Goal: Use online tool/utility: Utilize a website feature to perform a specific function

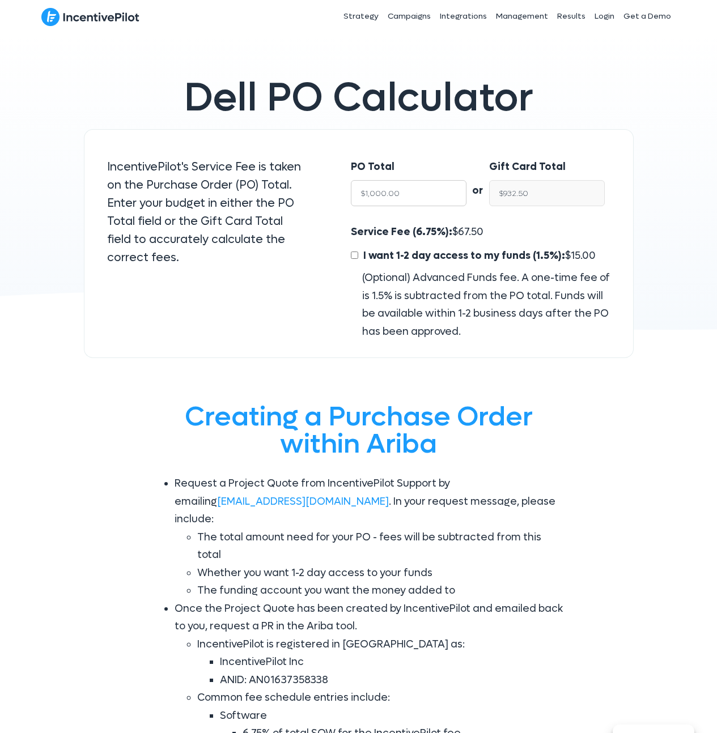
click at [427, 180] on input "$1,000.00" at bounding box center [409, 193] width 116 height 26
click at [424, 187] on input "$1,000.00" at bounding box center [409, 193] width 116 height 26
type input "$1"
type input "$0.93"
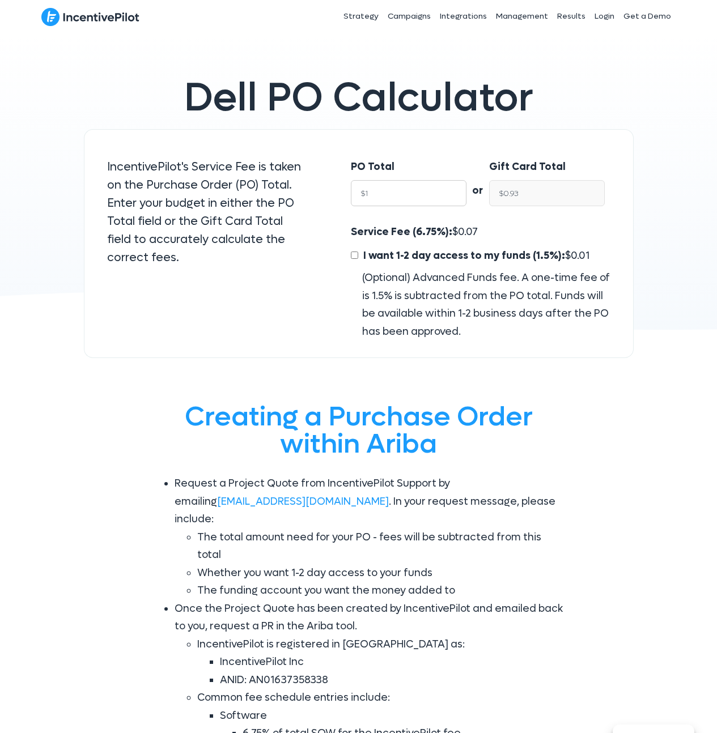
type input "$"
type input "$NaN"
type input "$7"
type input "$6.53"
type input "$73"
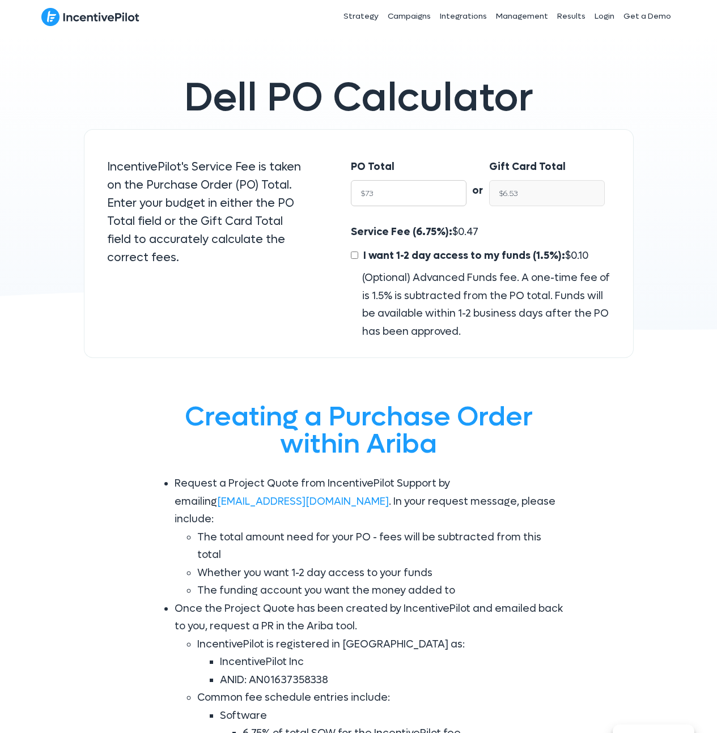
type input "$68.07"
type input "$7390"
type input "$6,891.17"
type input "$7390.30"
type input "$6,891.45"
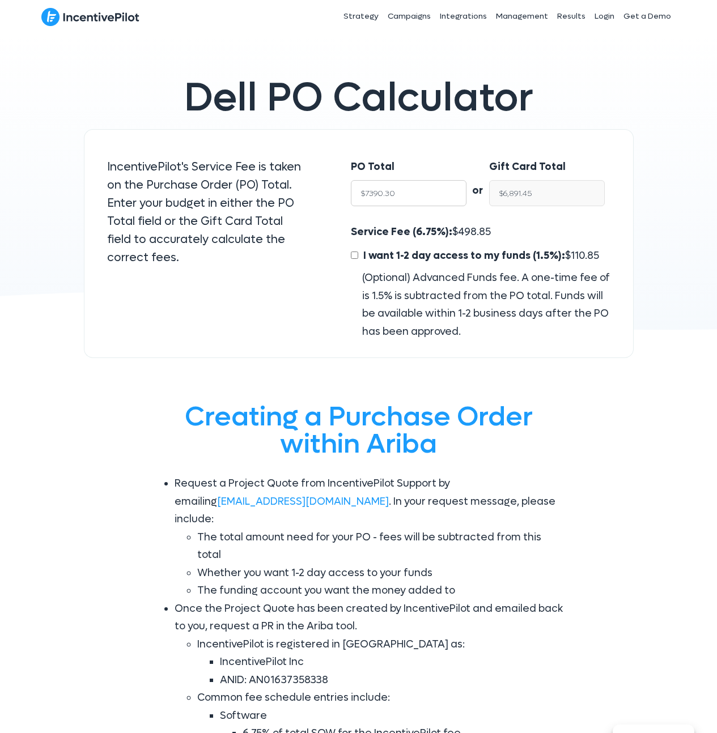
click at [421, 194] on input "$7390.30" at bounding box center [409, 193] width 116 height 26
paste input "7,390.30"
paste input "text"
type input "7,390.30"
click at [481, 235] on span "498.85" at bounding box center [474, 231] width 33 height 13
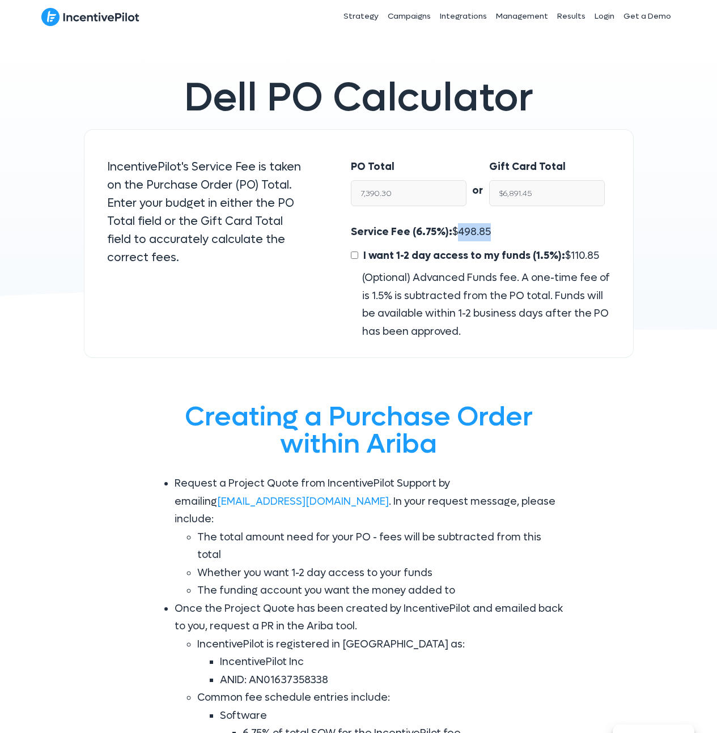
click at [481, 235] on span "498.85" at bounding box center [474, 231] width 33 height 13
copy span "498.85"
click at [542, 195] on input "$6,891.45" at bounding box center [547, 193] width 116 height 26
